Goal: Information Seeking & Learning: Learn about a topic

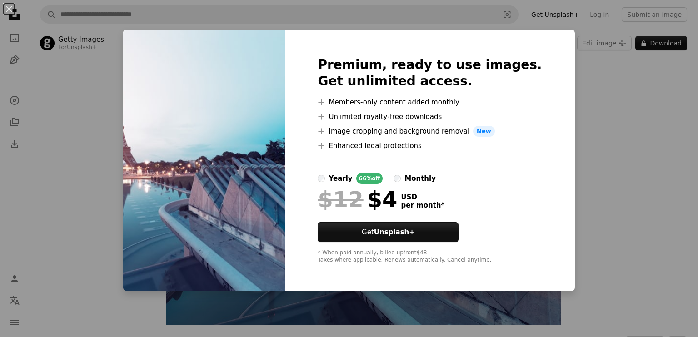
click at [139, 122] on div "An X shape Premium, ready to use images. Get unlimited access. A plus sign Memb…" at bounding box center [349, 168] width 698 height 337
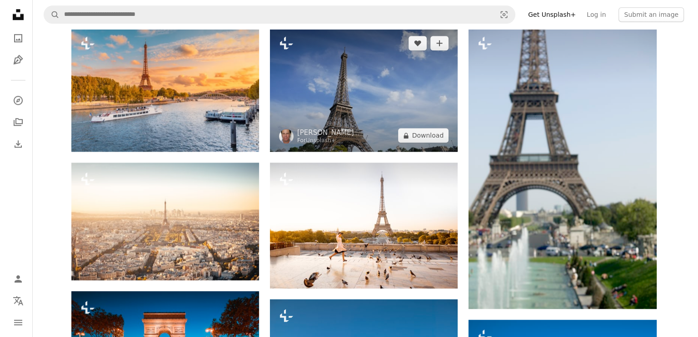
scroll to position [834, 0]
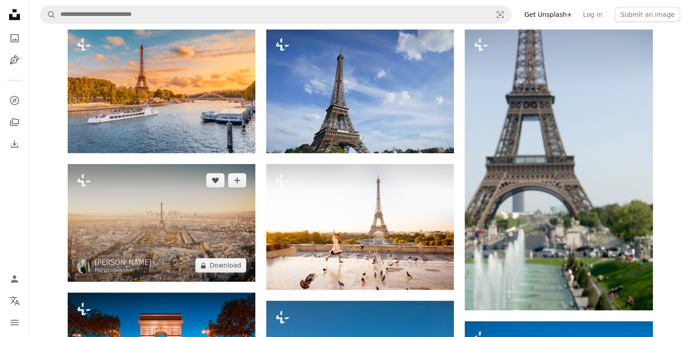
click at [187, 233] on img at bounding box center [162, 223] width 188 height 118
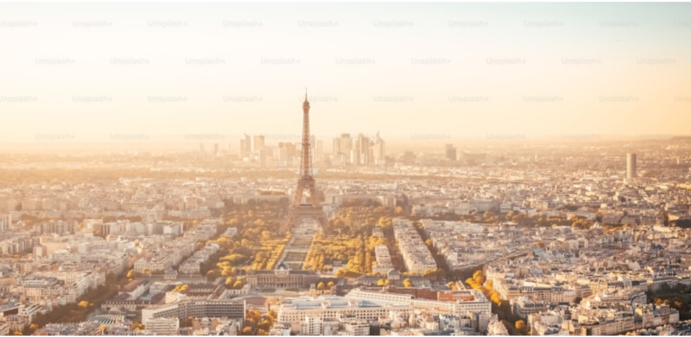
scroll to position [834, 0]
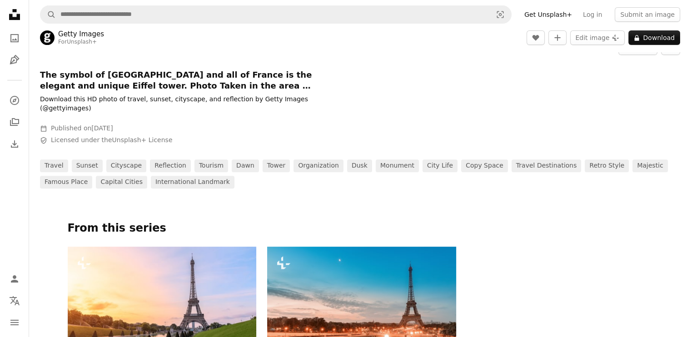
scroll to position [154, 0]
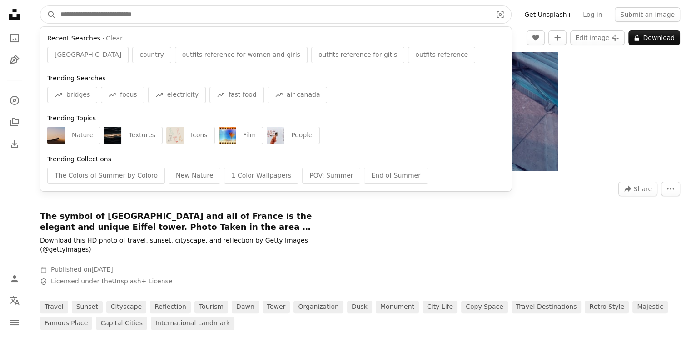
click at [210, 19] on input "Find visuals sitewide" at bounding box center [273, 14] width 434 height 17
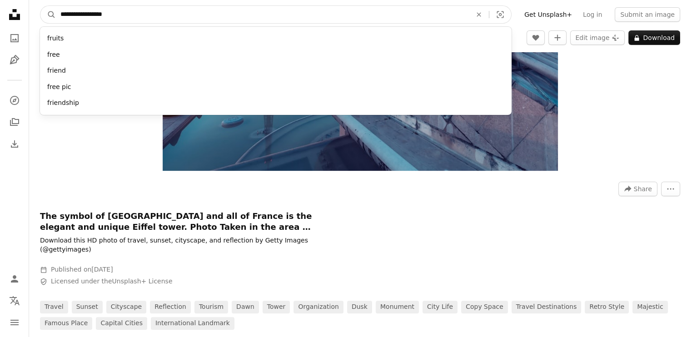
type input "**********"
click button "A magnifying glass" at bounding box center [47, 14] width 15 height 17
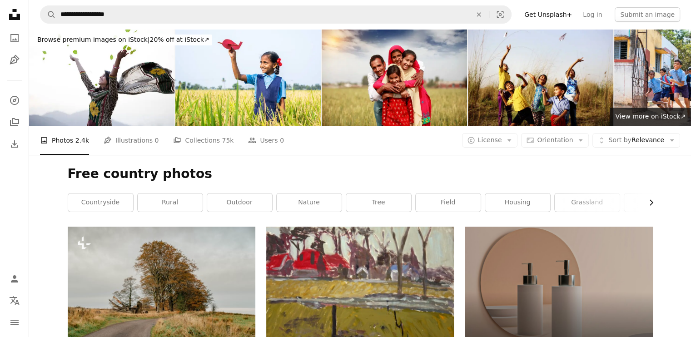
click at [341, 205] on icon "Chevron right" at bounding box center [651, 202] width 9 height 9
click at [341, 205] on link "shelter" at bounding box center [620, 203] width 65 height 18
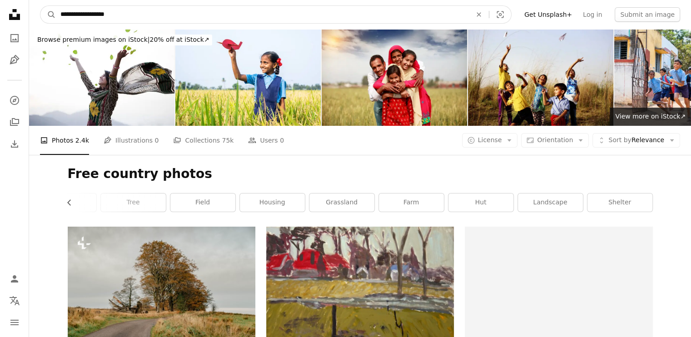
click at [232, 19] on input "**********" at bounding box center [262, 14] width 413 height 17
type input "*"
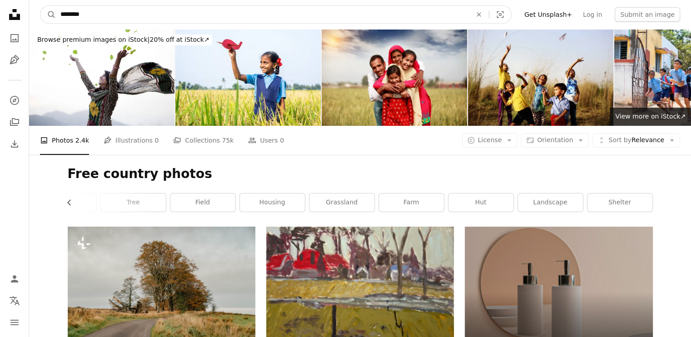
type input "********"
click at [40, 6] on button "A magnifying glass" at bounding box center [47, 14] width 15 height 17
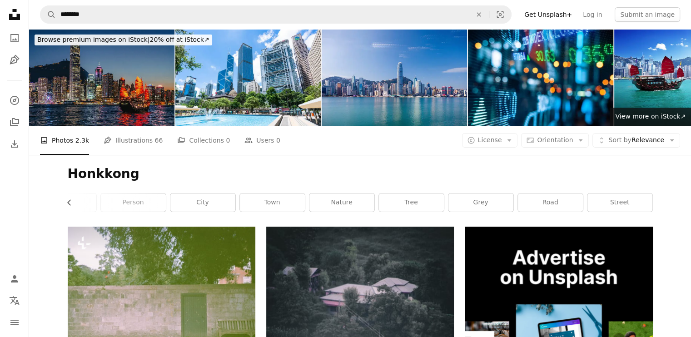
click at [140, 105] on img at bounding box center [101, 77] width 145 height 97
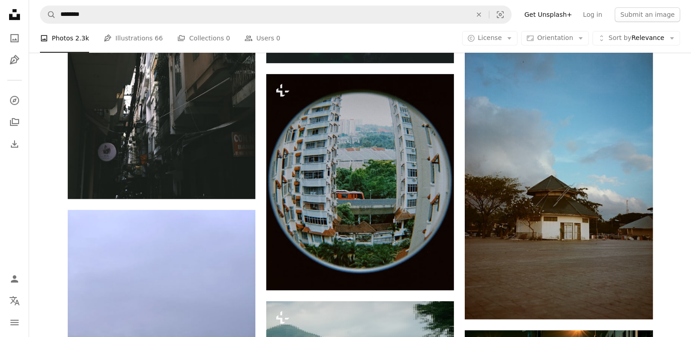
scroll to position [356, 0]
